Goal: Find specific page/section: Find specific page/section

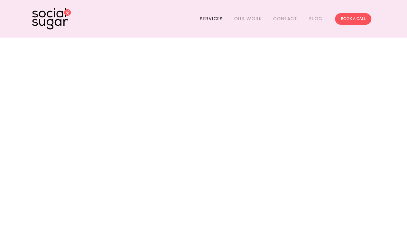
click at [209, 21] on link "Services" at bounding box center [210, 19] width 23 height 10
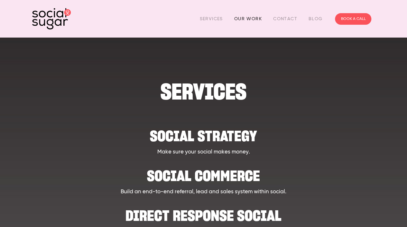
click at [252, 18] on link "Our Work" at bounding box center [248, 19] width 28 height 10
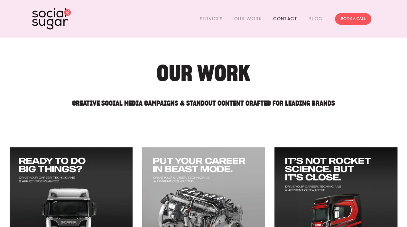
click at [287, 21] on link "Contact" at bounding box center [285, 19] width 24 height 10
